Goal: Information Seeking & Learning: Learn about a topic

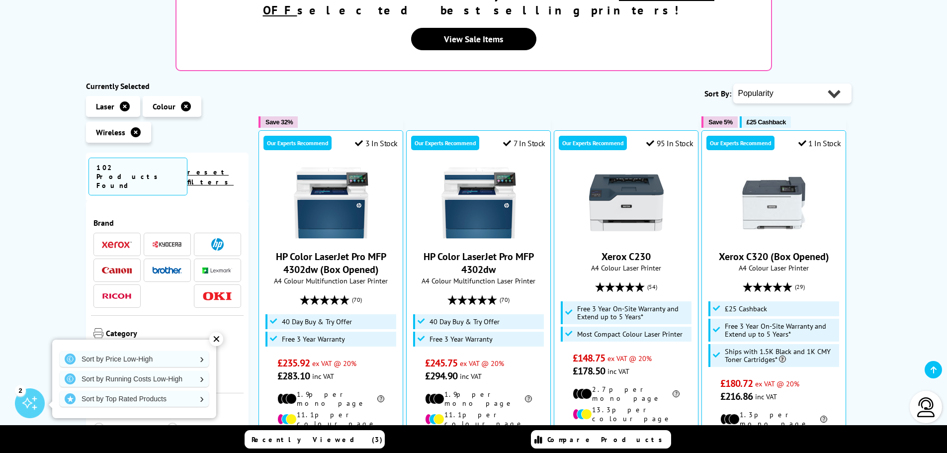
scroll to position [249, 0]
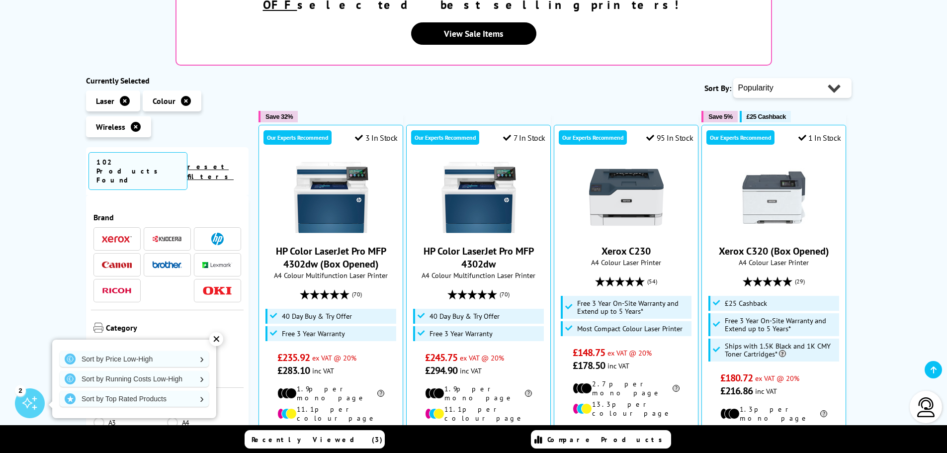
click at [216, 336] on div "✕" at bounding box center [216, 339] width 14 height 14
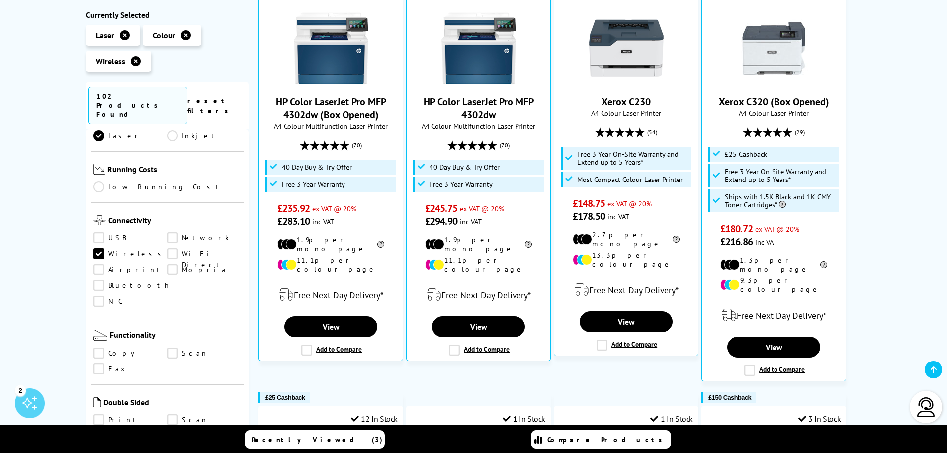
scroll to position [348, 0]
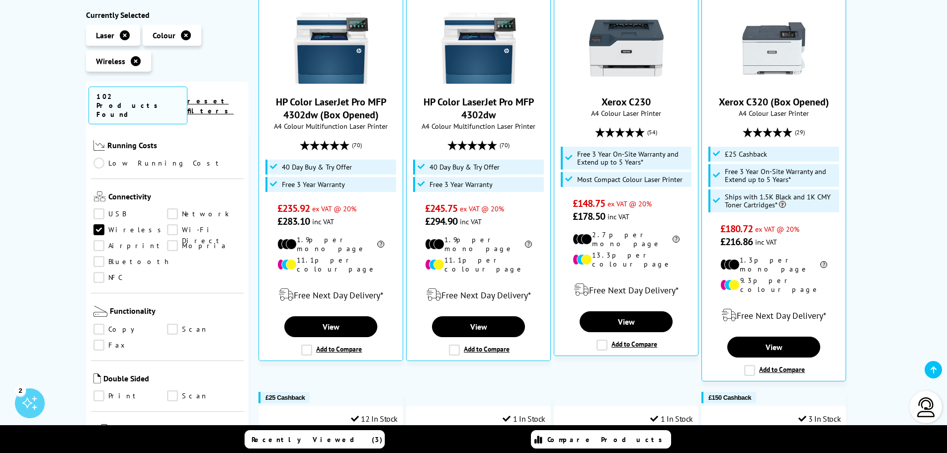
click at [171, 324] on link "Scan" at bounding box center [204, 329] width 74 height 11
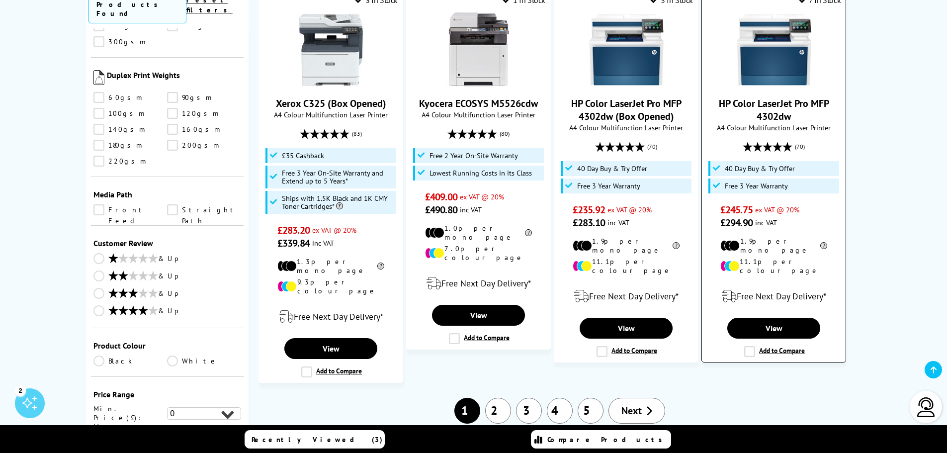
scroll to position [1193, 0]
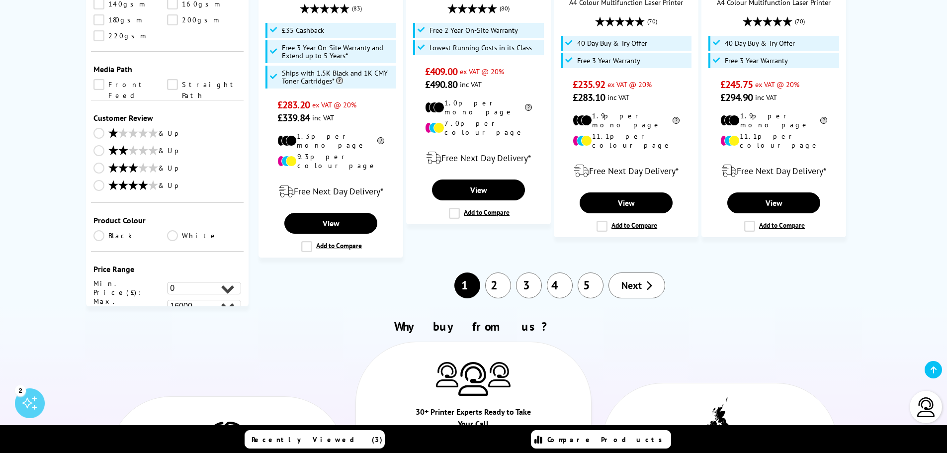
click at [502, 272] on link "2" at bounding box center [498, 285] width 26 height 26
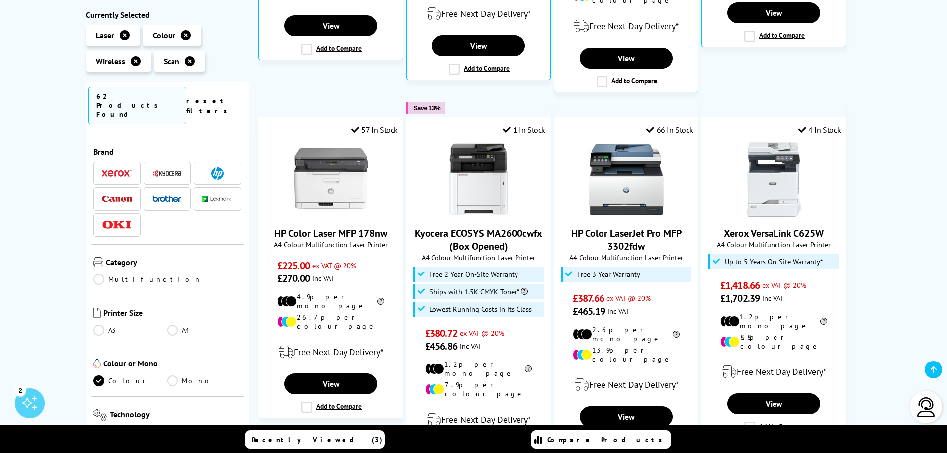
scroll to position [497, 0]
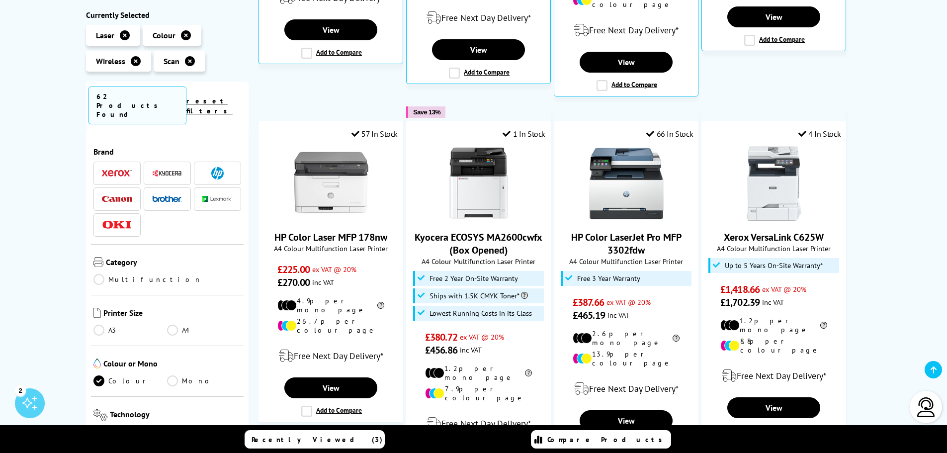
click at [130, 170] on img at bounding box center [117, 173] width 30 height 7
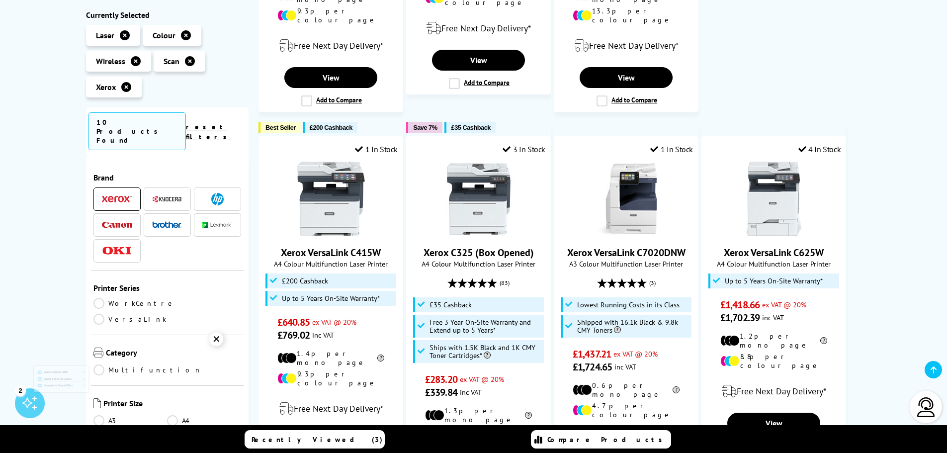
click at [168, 195] on img at bounding box center [167, 198] width 30 height 7
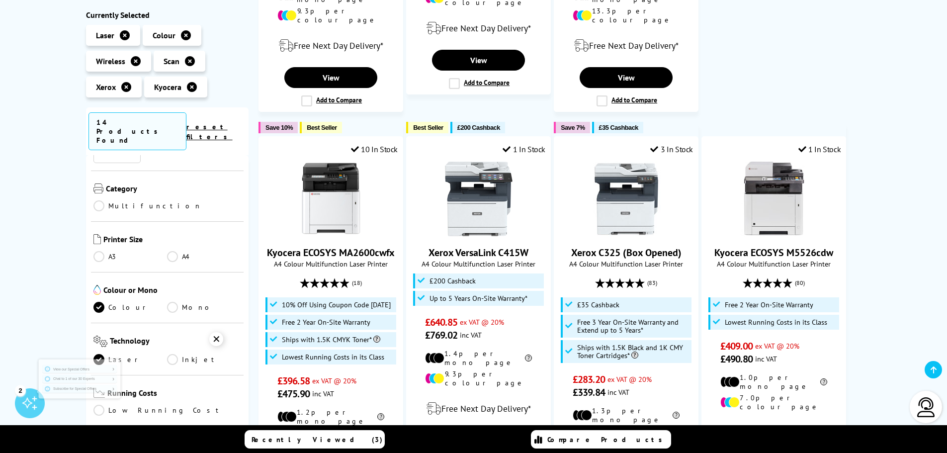
click at [217, 334] on div "✕" at bounding box center [216, 339] width 14 height 14
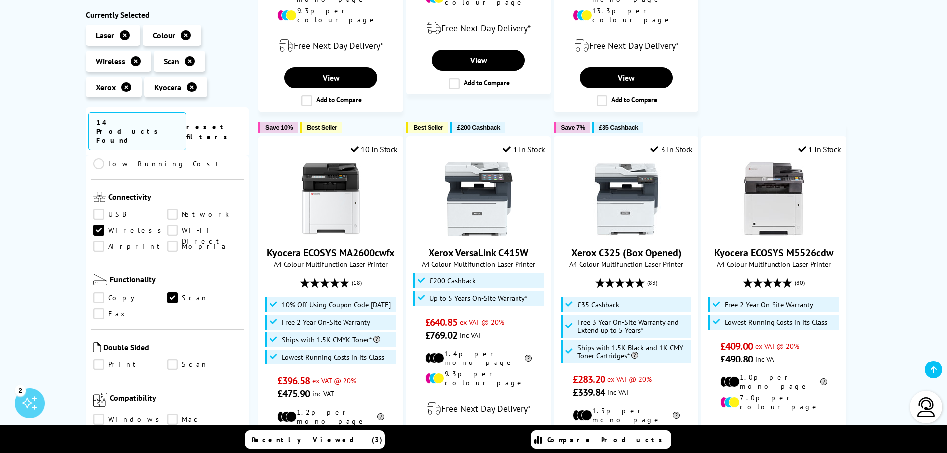
scroll to position [348, 0]
click at [144, 157] on link "Low Running Cost" at bounding box center [167, 162] width 148 height 11
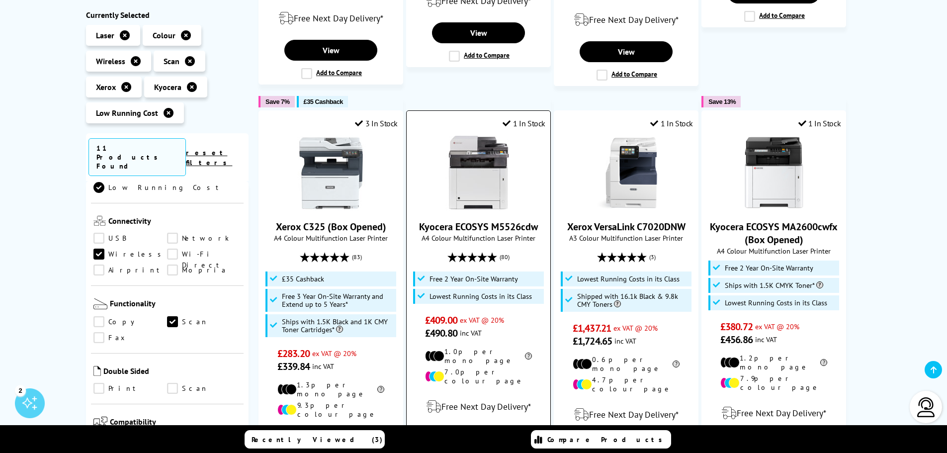
scroll to position [547, 0]
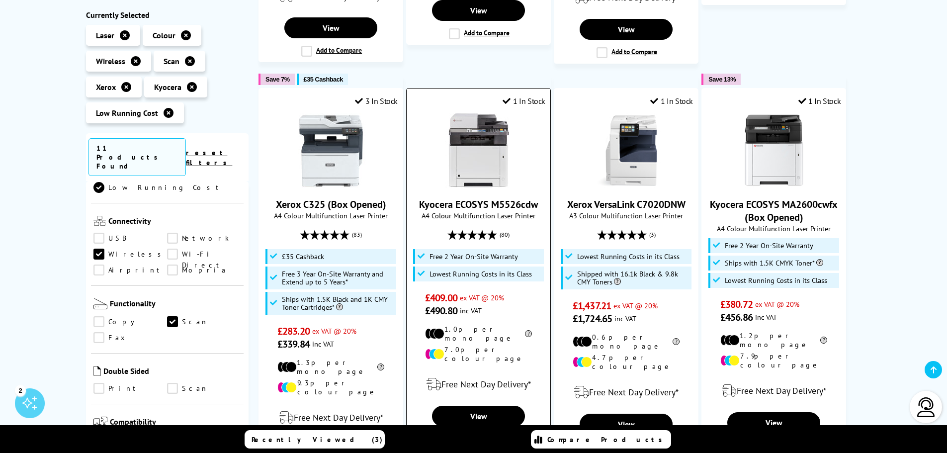
click at [509, 198] on link "Kyocera ECOSYS M5526cdw" at bounding box center [478, 204] width 119 height 13
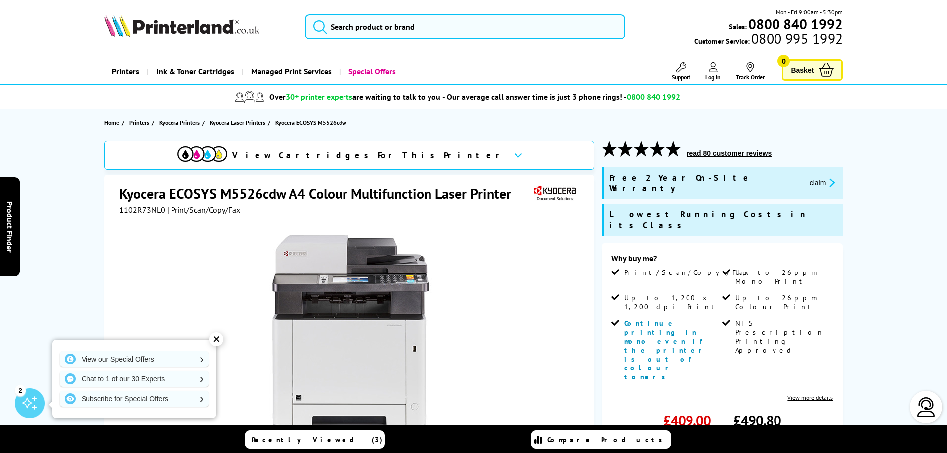
click at [212, 340] on div "✕" at bounding box center [216, 339] width 14 height 14
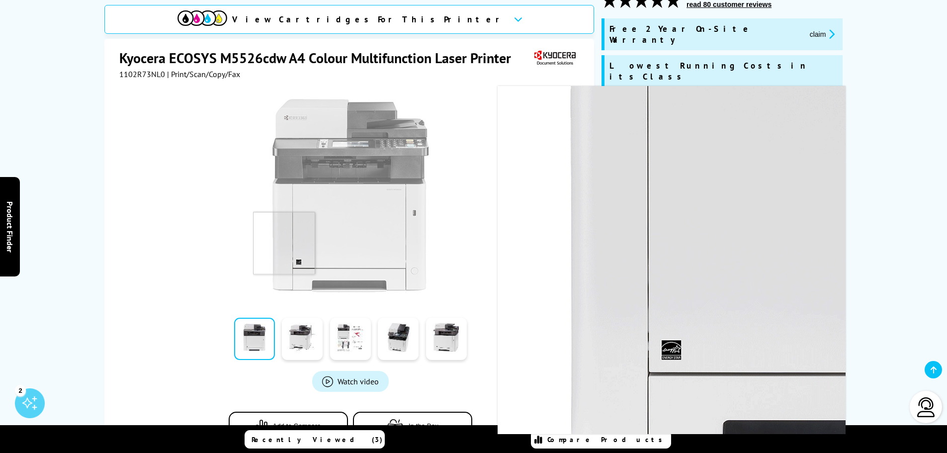
scroll to position [149, 0]
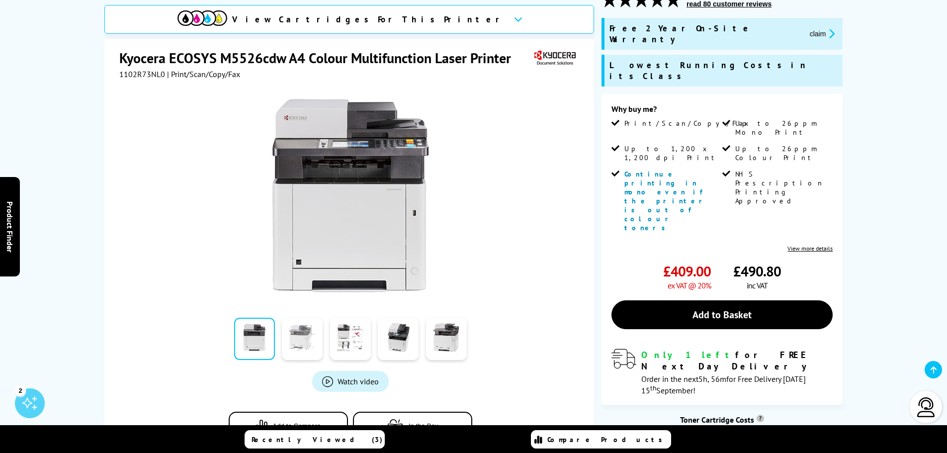
click at [297, 331] on link at bounding box center [302, 339] width 41 height 42
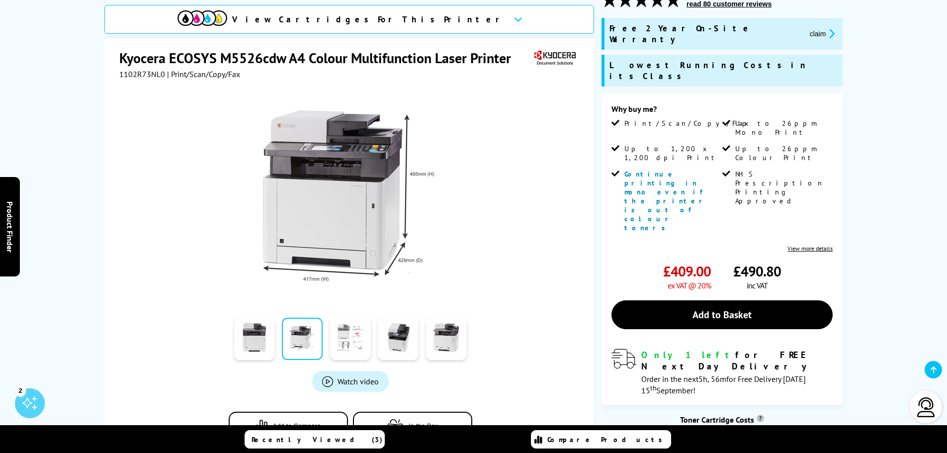
click at [350, 330] on link at bounding box center [350, 339] width 41 height 42
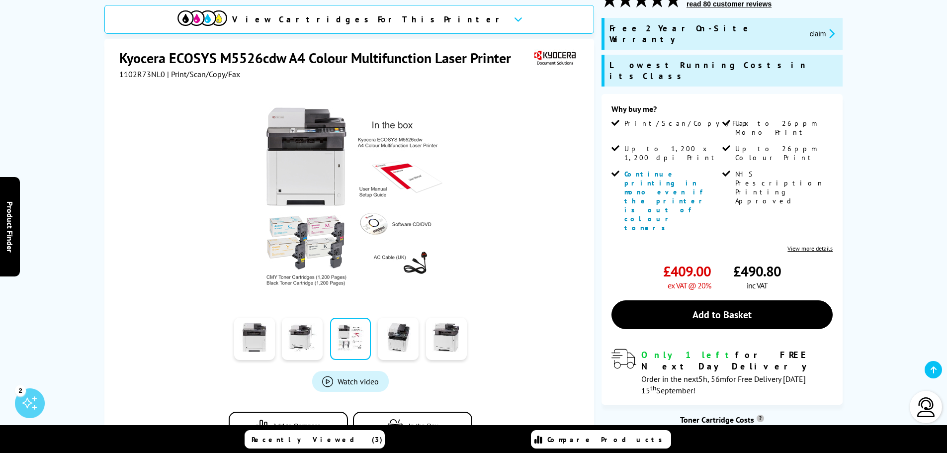
click at [374, 328] on div at bounding box center [398, 339] width 48 height 50
click at [313, 247] on img at bounding box center [350, 196] width 195 height 195
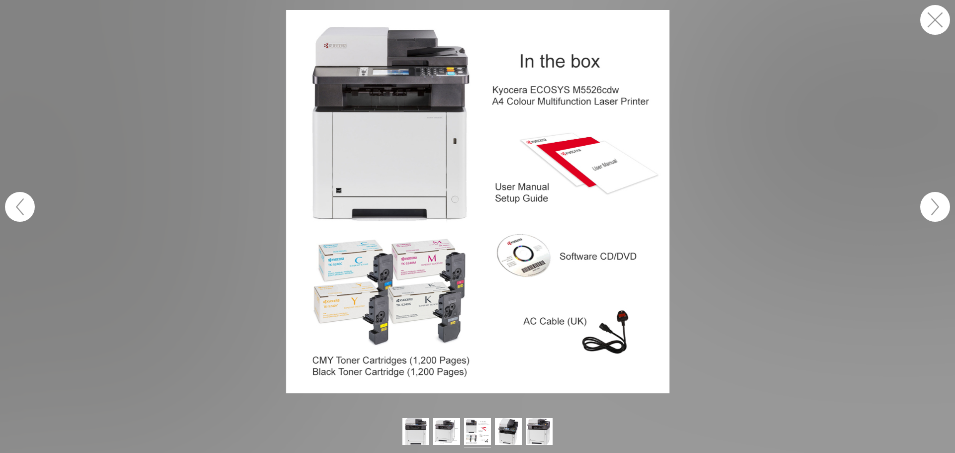
click at [220, 186] on figure at bounding box center [477, 201] width 955 height 383
